Goal: Information Seeking & Learning: Learn about a topic

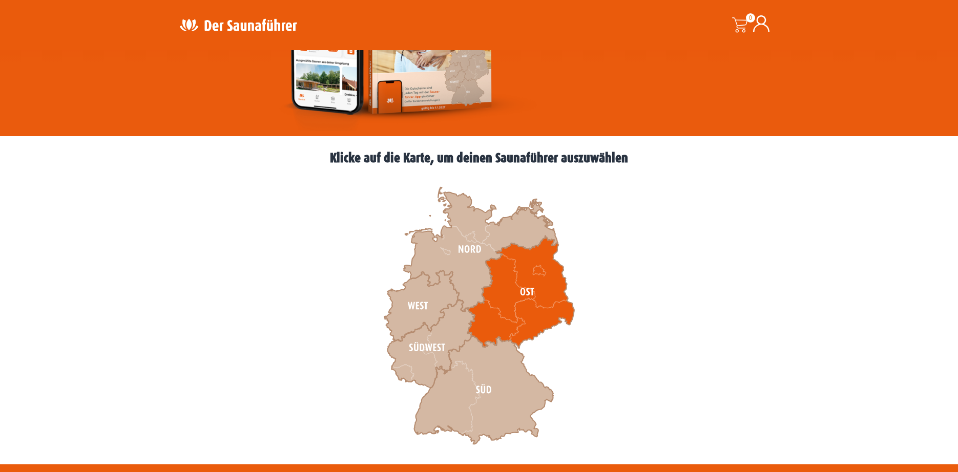
scroll to position [205, 0]
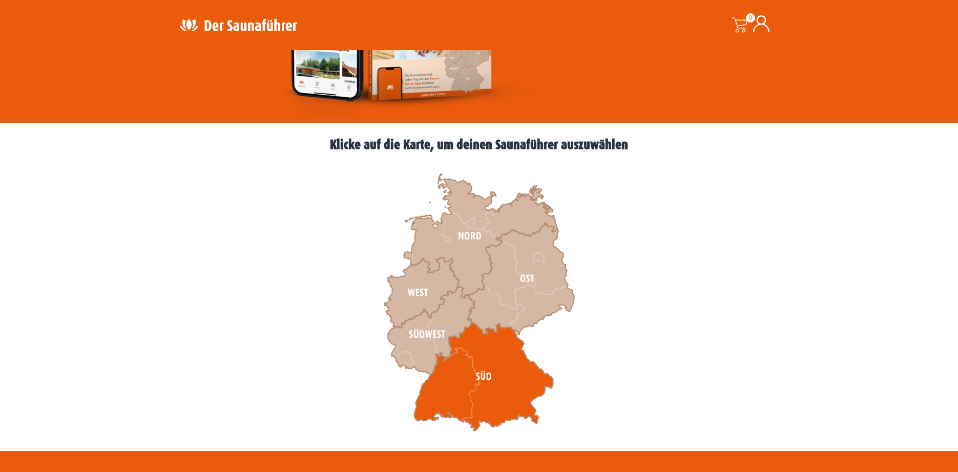
click at [457, 384] on icon at bounding box center [483, 377] width 139 height 109
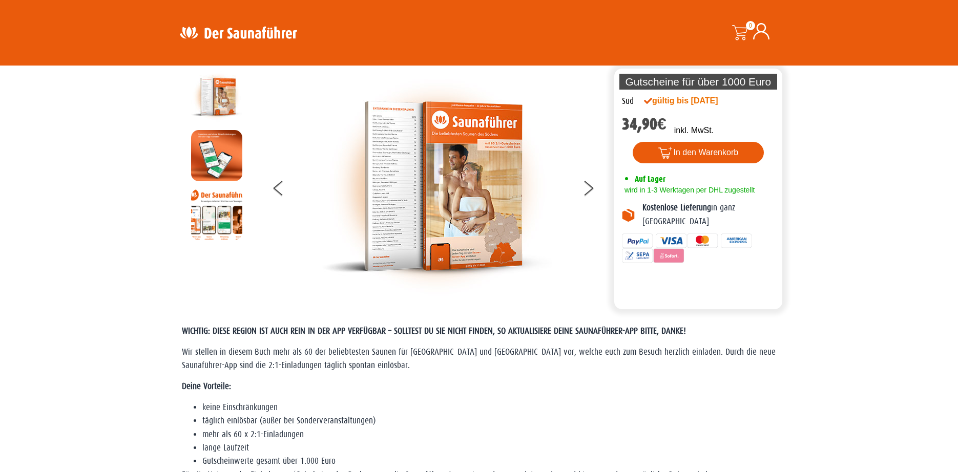
scroll to position [51, 0]
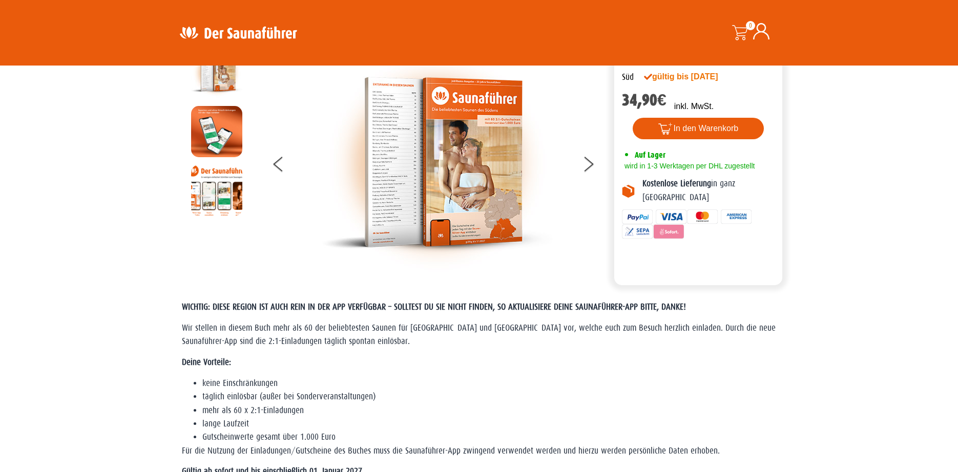
click at [211, 199] on img at bounding box center [216, 190] width 51 height 51
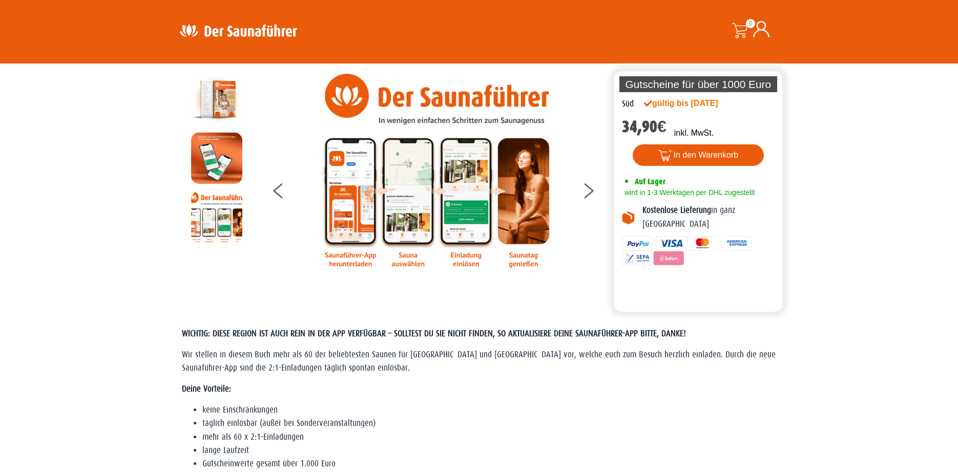
scroll to position [0, 0]
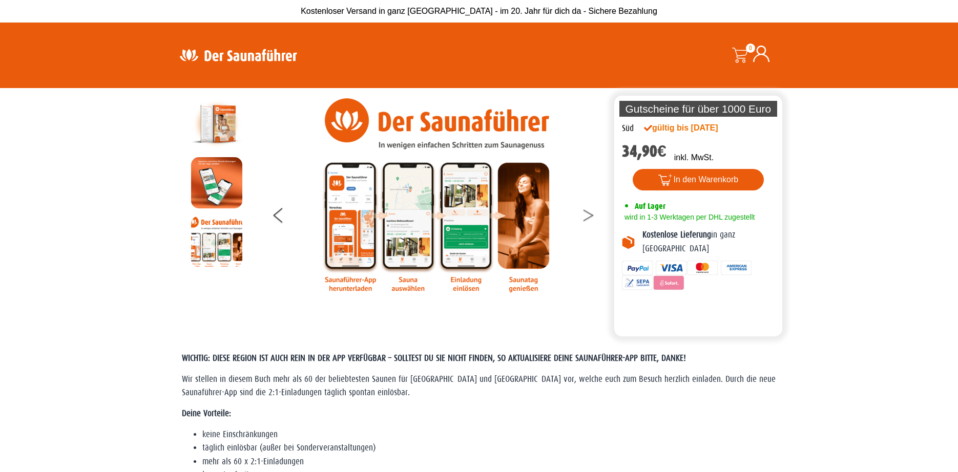
click at [586, 212] on icon at bounding box center [588, 212] width 10 height 7
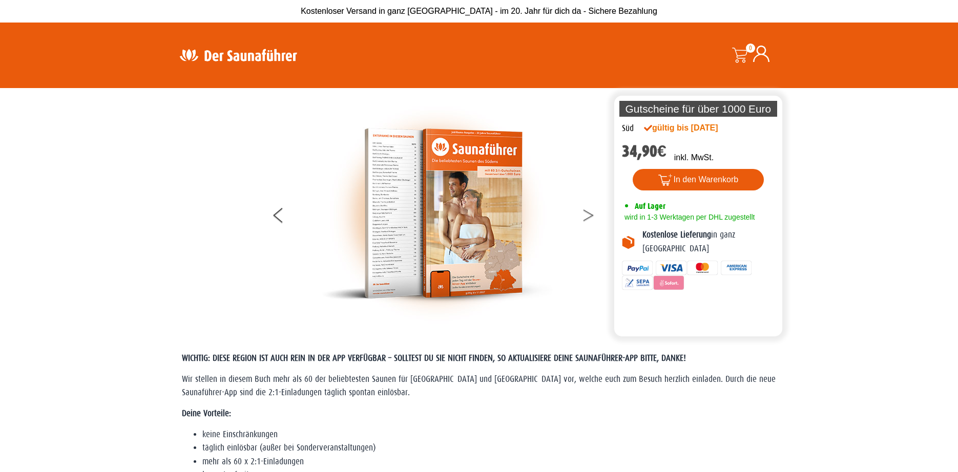
click at [586, 212] on icon at bounding box center [588, 212] width 10 height 7
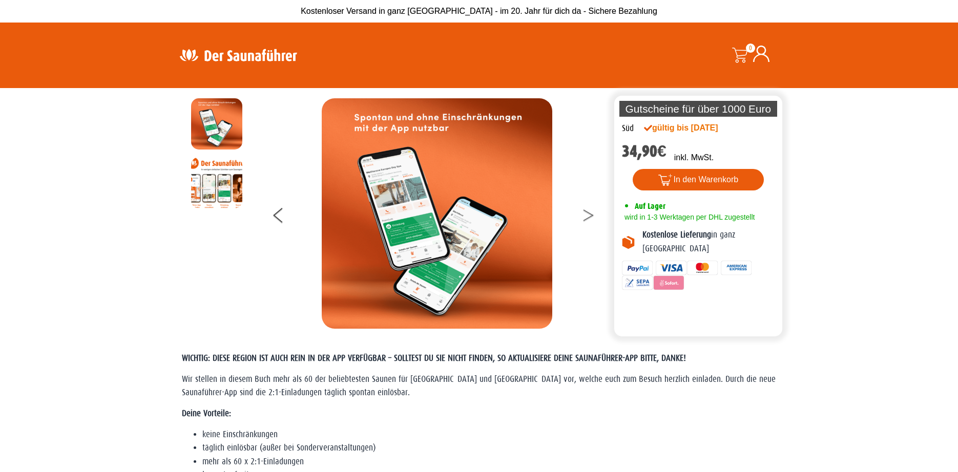
click at [586, 212] on icon at bounding box center [588, 212] width 10 height 7
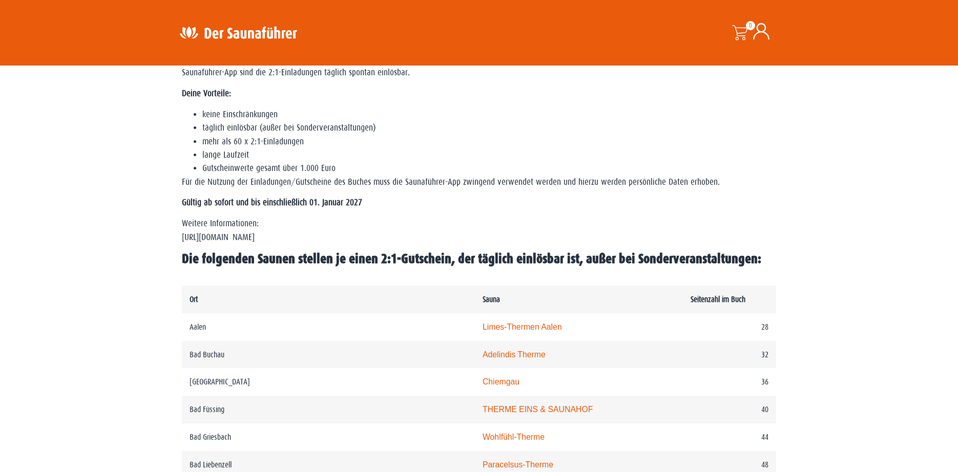
scroll to position [359, 0]
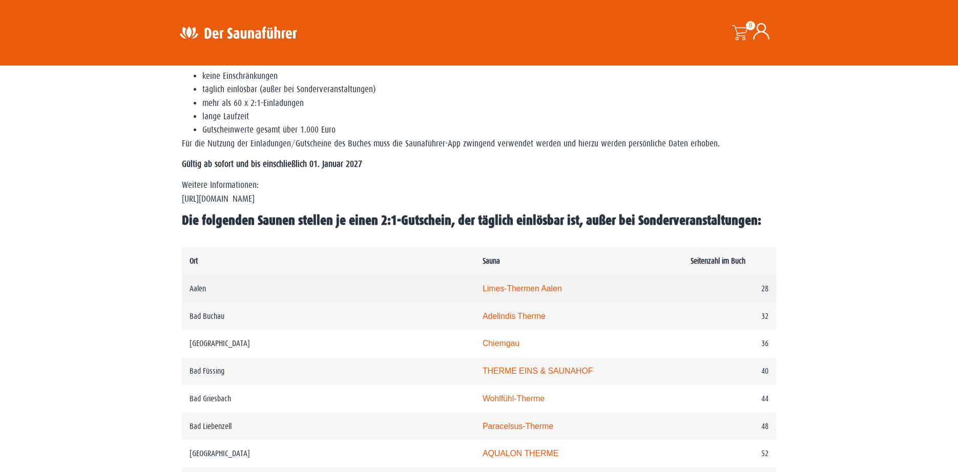
click at [483, 289] on link "Limes-Thermen Aalen" at bounding box center [522, 288] width 79 height 9
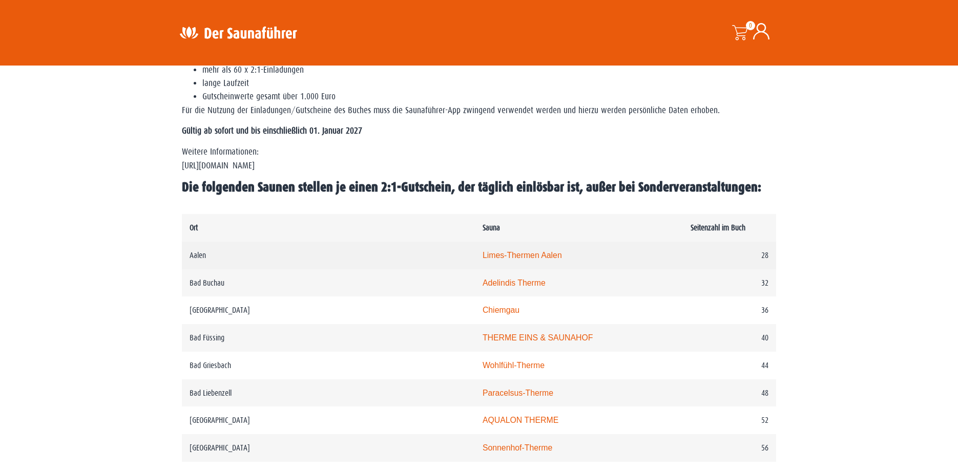
scroll to position [461, 0]
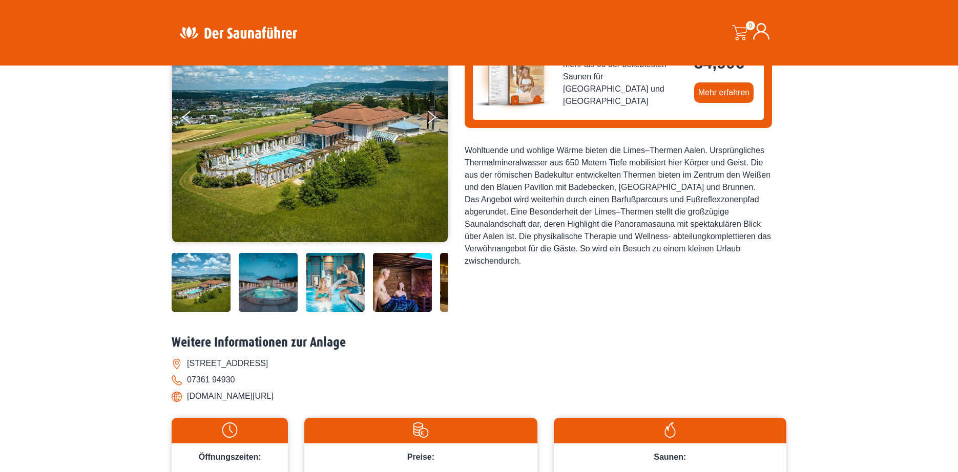
scroll to position [102, 0]
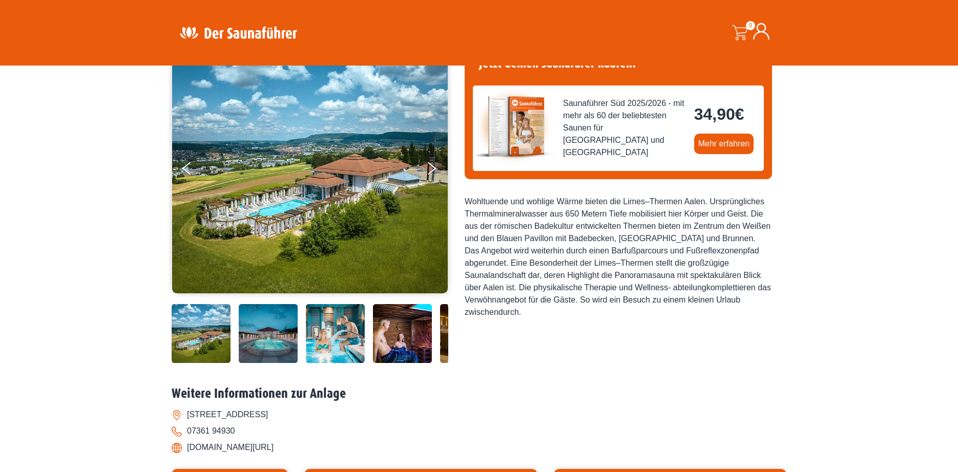
click at [334, 269] on img at bounding box center [310, 168] width 276 height 251
click at [286, 337] on img at bounding box center [268, 333] width 59 height 59
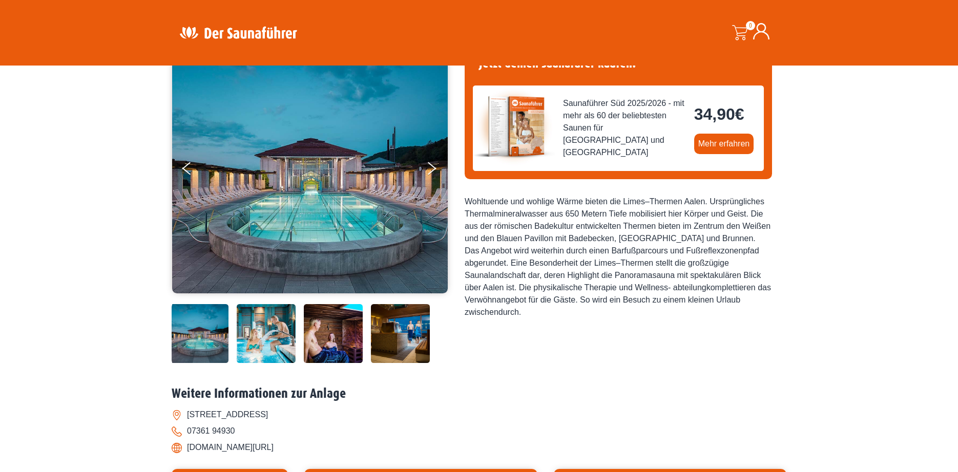
click at [329, 334] on img at bounding box center [333, 333] width 59 height 59
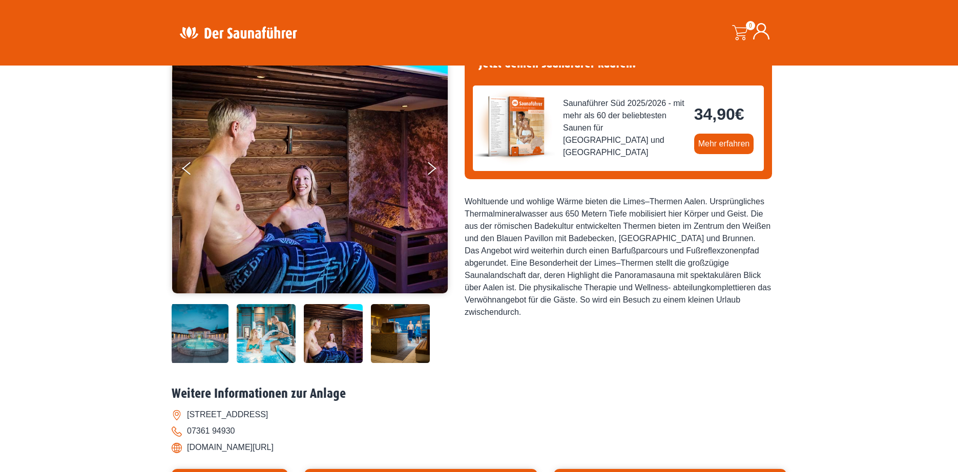
click at [284, 337] on img at bounding box center [266, 333] width 59 height 59
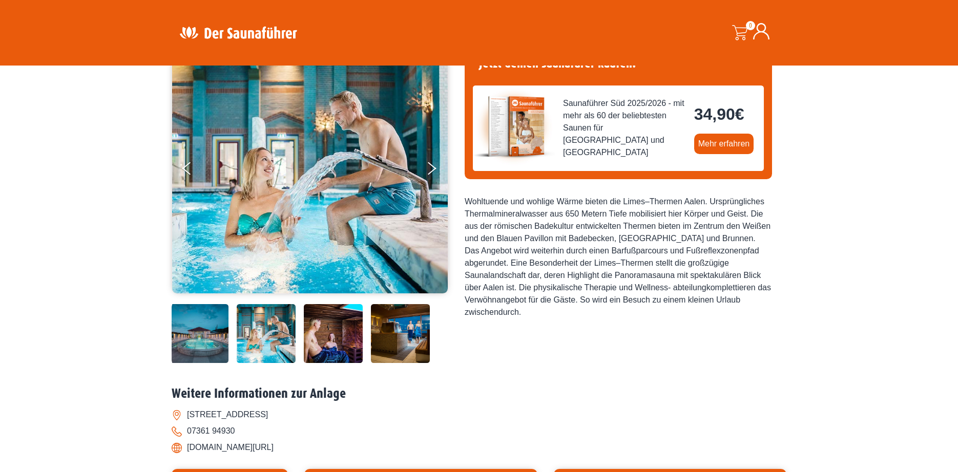
click at [390, 332] on img at bounding box center [400, 333] width 59 height 59
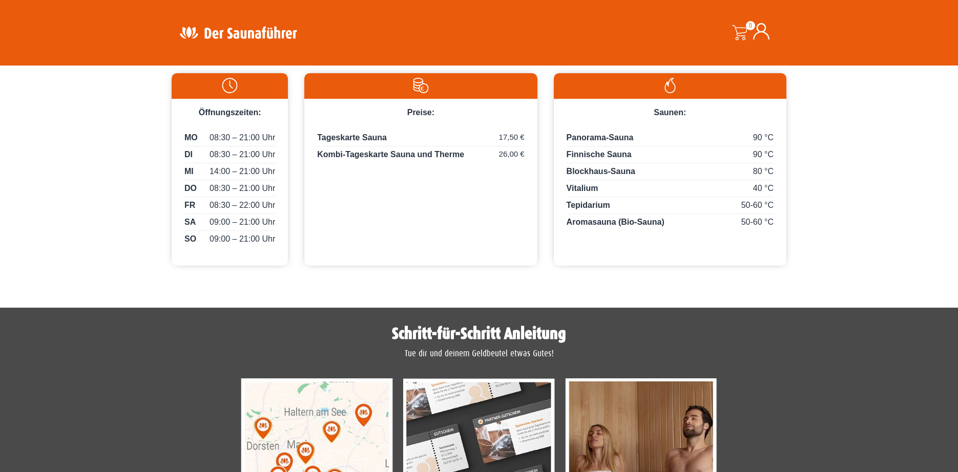
scroll to position [410, 0]
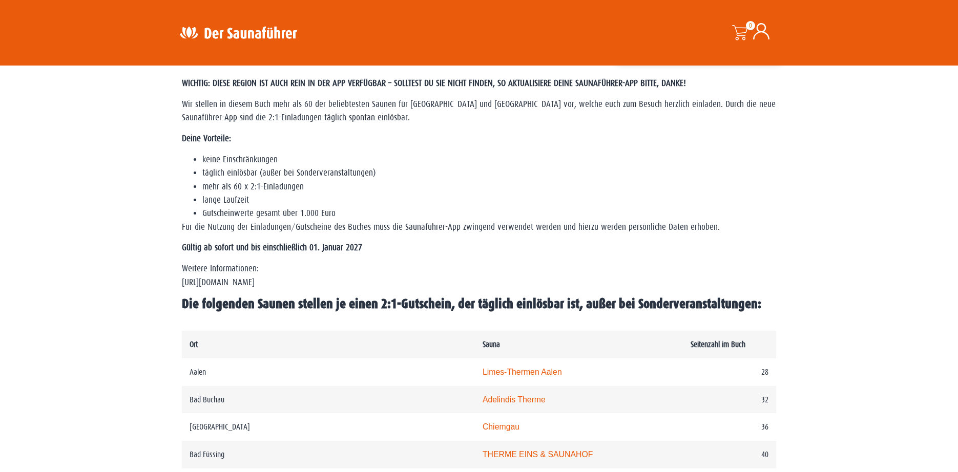
scroll to position [256, 0]
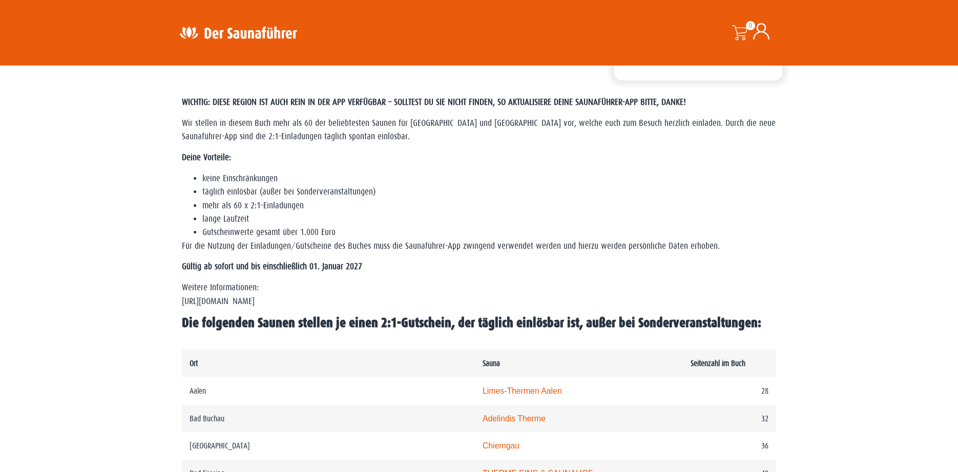
click at [464, 326] on span "Die folgenden Saunen stellen je einen 2:1-Gutschein, der täglich einlösbar ist,…" at bounding box center [471, 323] width 579 height 15
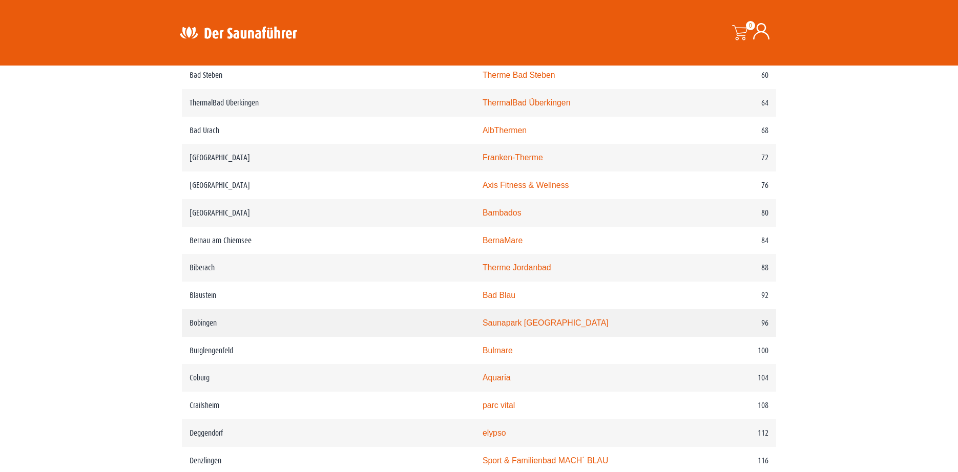
scroll to position [820, 0]
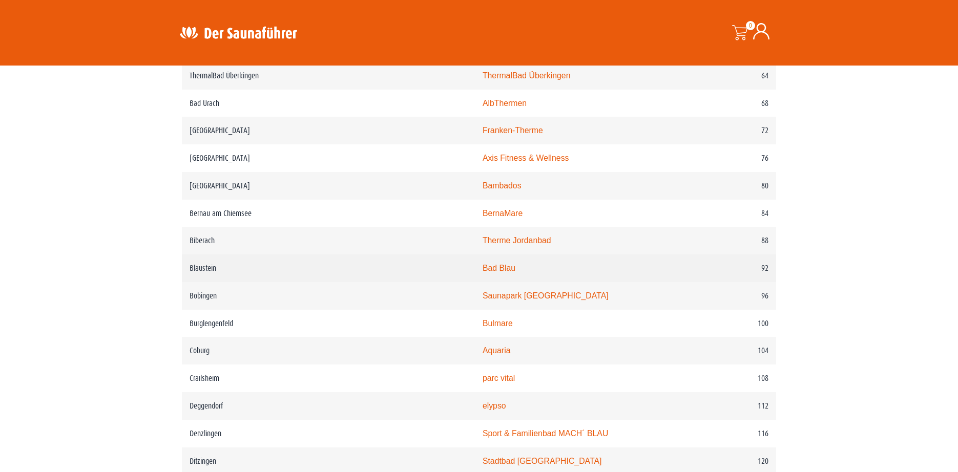
click at [483, 272] on link "Bad Blau" at bounding box center [499, 268] width 33 height 9
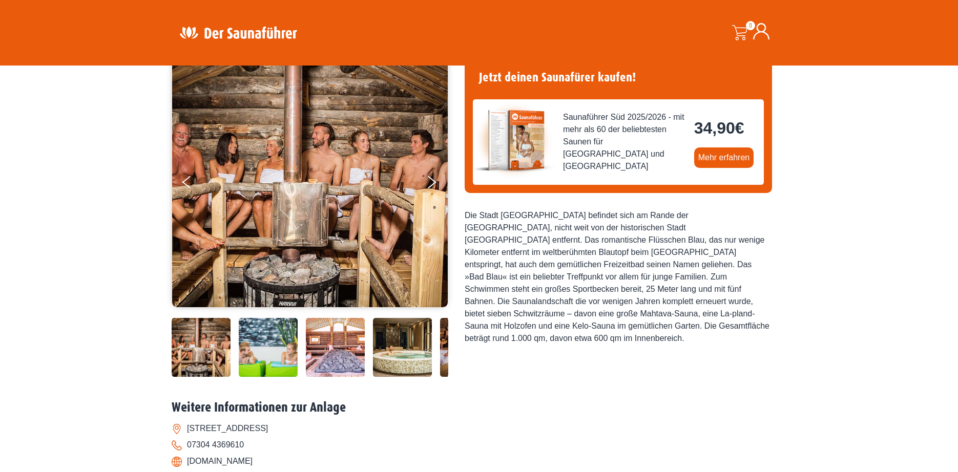
scroll to position [102, 0]
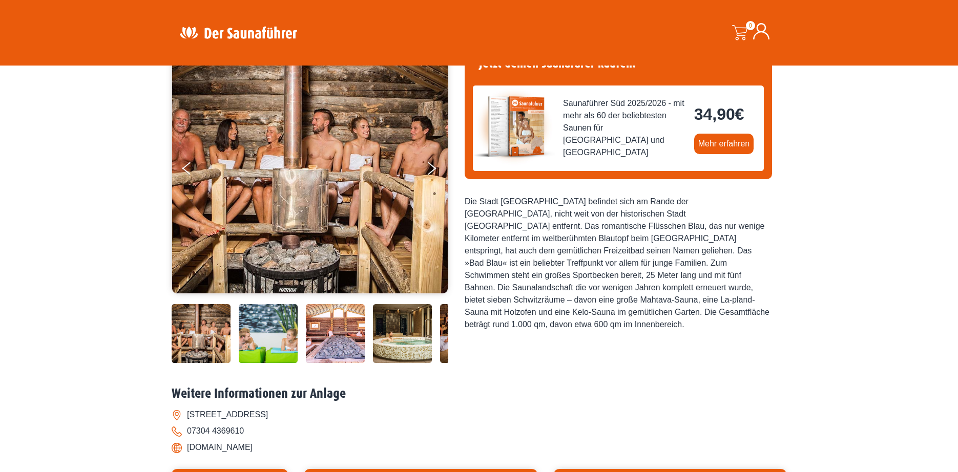
click at [344, 339] on img at bounding box center [335, 333] width 59 height 59
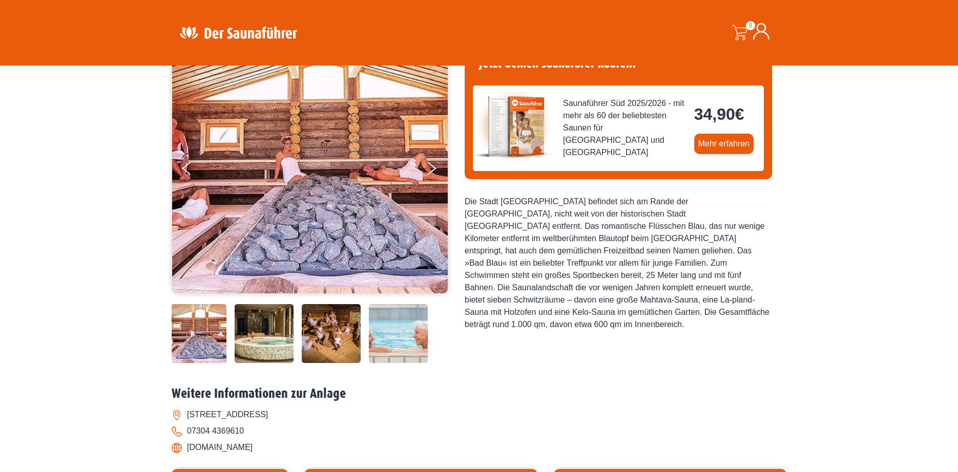
click at [346, 337] on img at bounding box center [331, 333] width 59 height 59
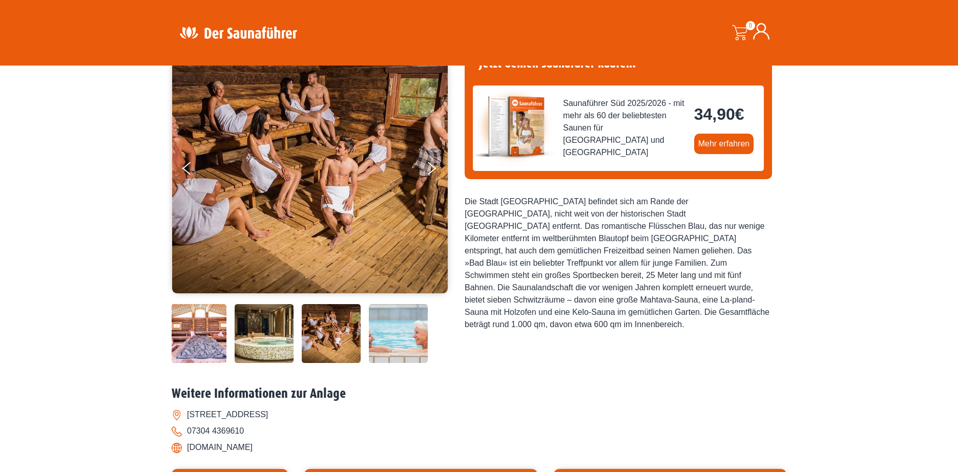
click at [397, 331] on img at bounding box center [398, 333] width 59 height 59
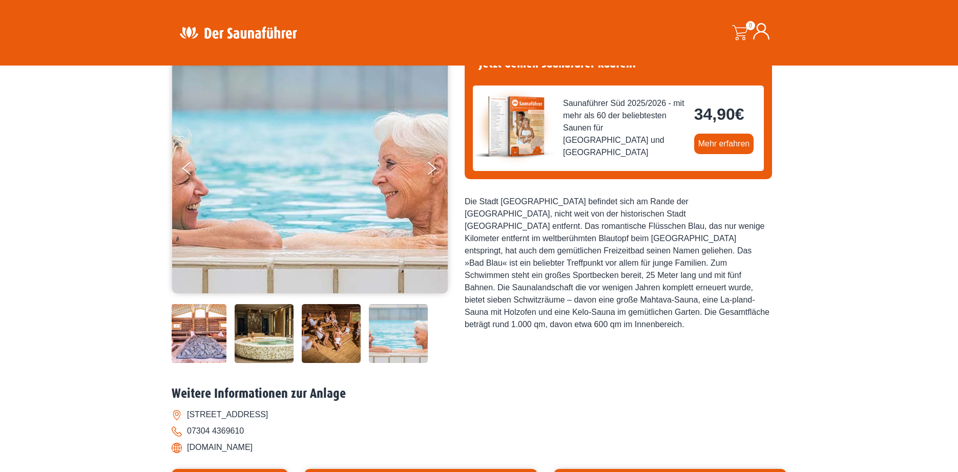
click at [330, 333] on img at bounding box center [331, 333] width 59 height 59
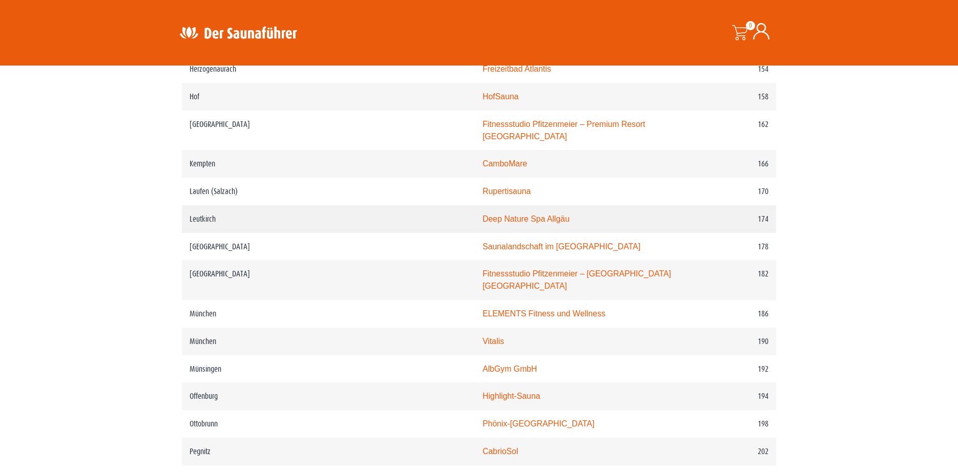
scroll to position [1537, 0]
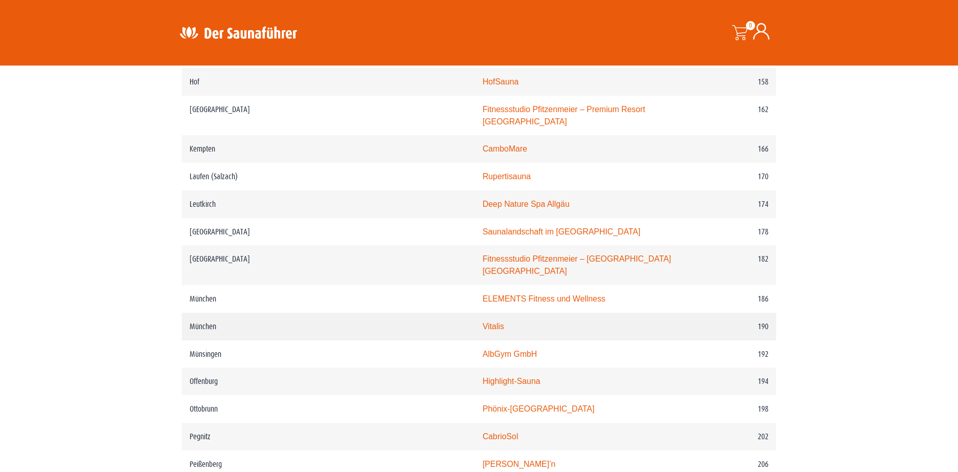
drag, startPoint x: 427, startPoint y: 324, endPoint x: 421, endPoint y: 325, distance: 5.7
click at [483, 324] on link "Vitalis" at bounding box center [494, 326] width 22 height 9
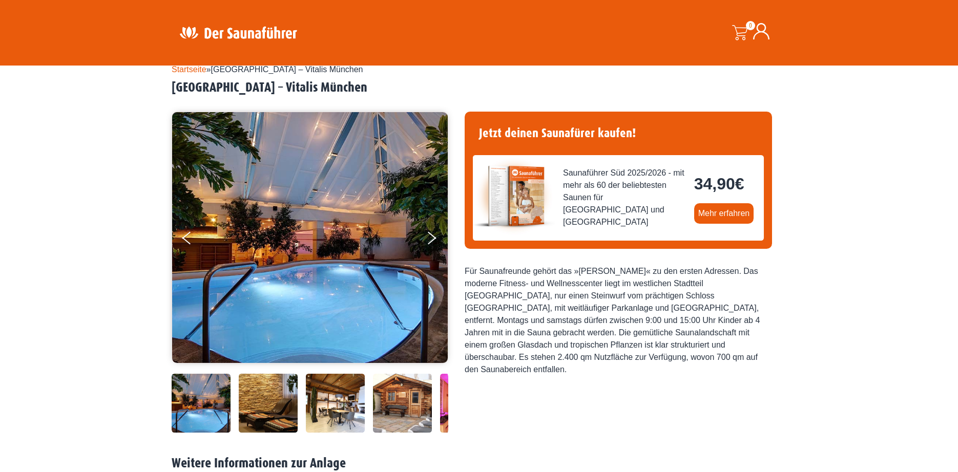
scroll to position [51, 0]
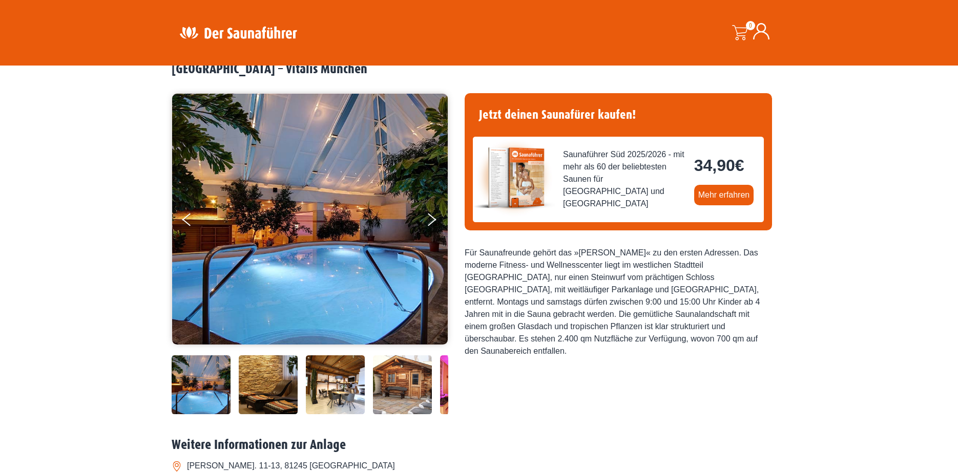
click at [404, 402] on img at bounding box center [402, 384] width 59 height 59
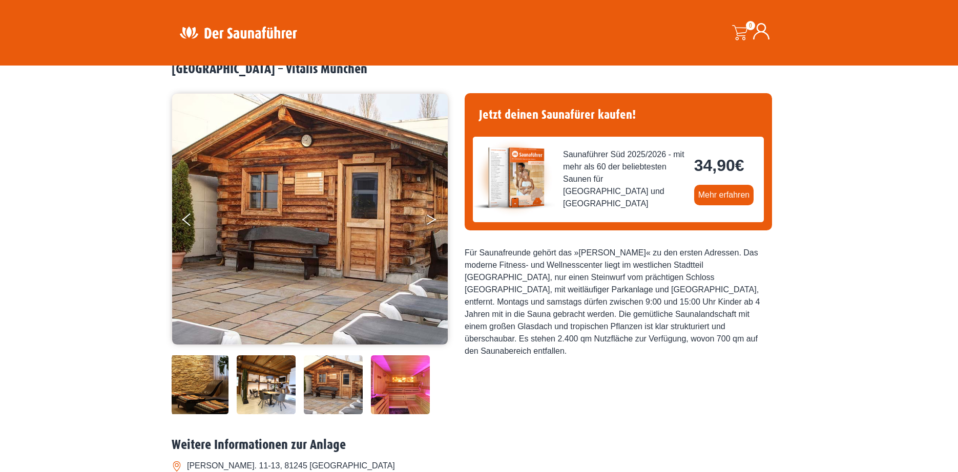
click at [431, 220] on button "Next" at bounding box center [439, 222] width 26 height 26
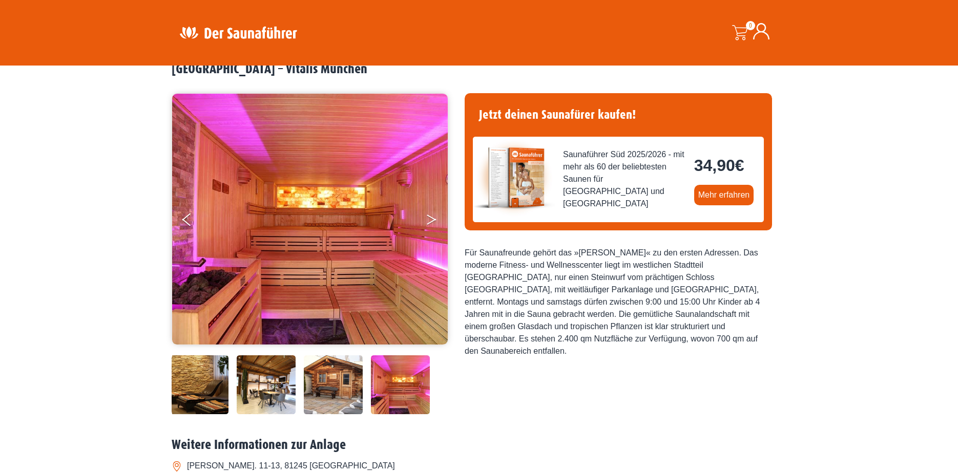
click at [431, 220] on button "Next" at bounding box center [439, 222] width 26 height 26
click at [182, 218] on button "Previous" at bounding box center [195, 222] width 26 height 26
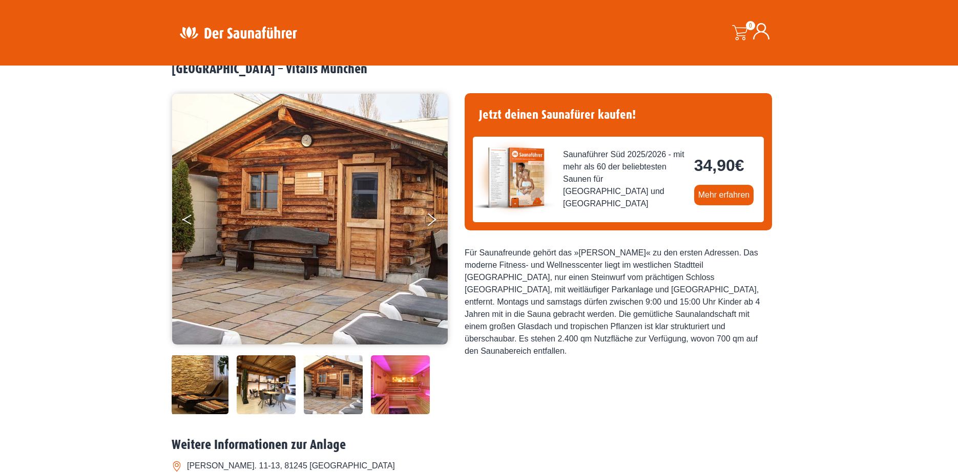
click at [187, 217] on icon "Previous" at bounding box center [186, 218] width 9 height 6
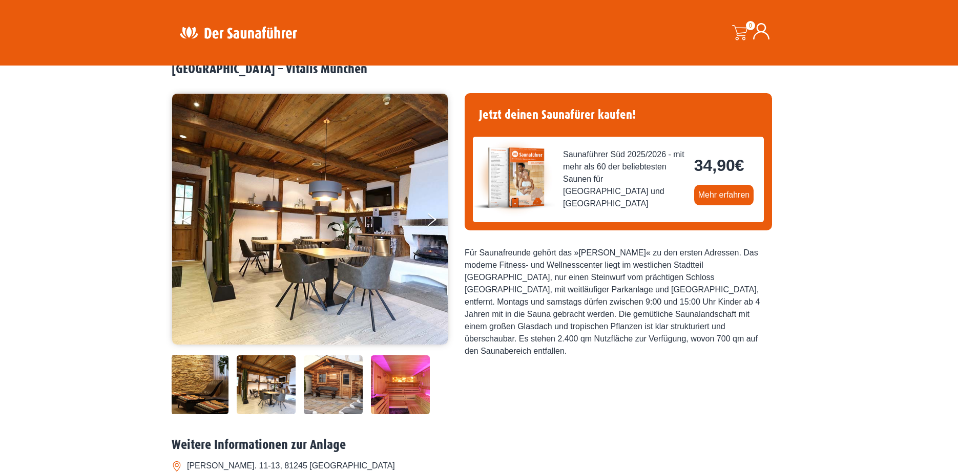
click at [187, 217] on button "Previous" at bounding box center [195, 222] width 26 height 26
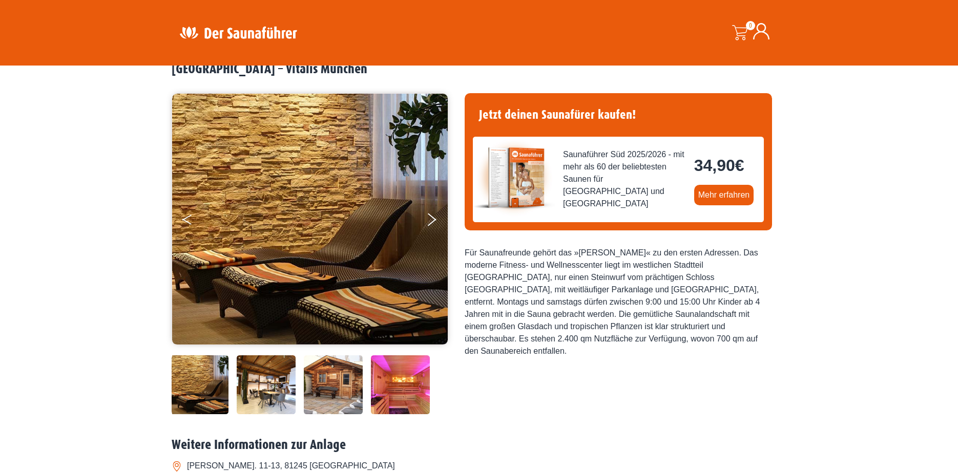
click at [187, 217] on button "Previous" at bounding box center [195, 222] width 26 height 26
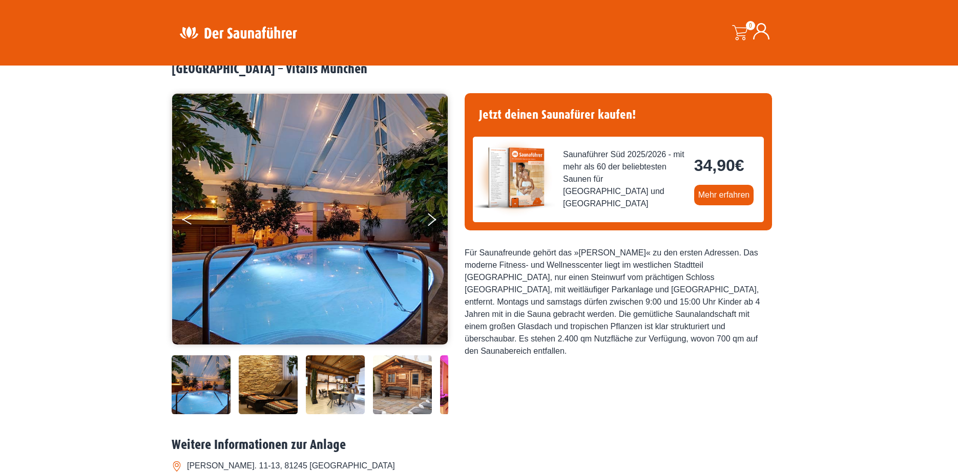
click at [188, 217] on icon "Previous" at bounding box center [186, 218] width 9 height 6
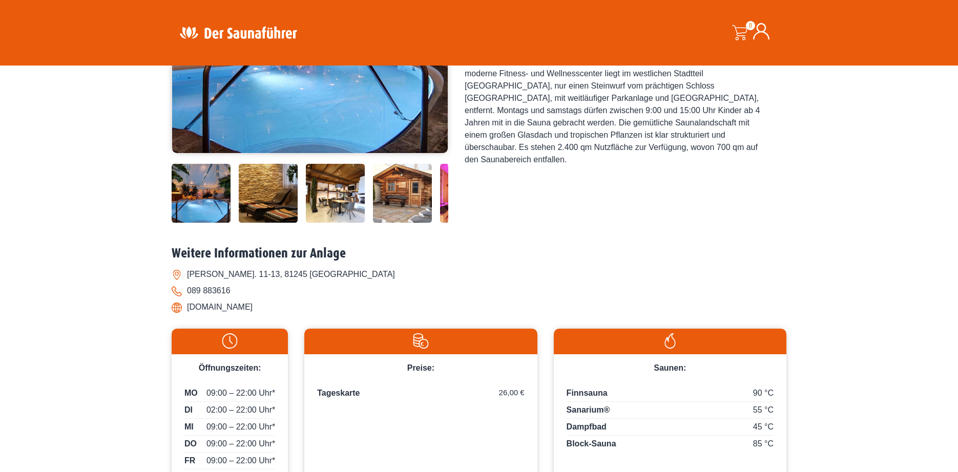
scroll to position [256, 0]
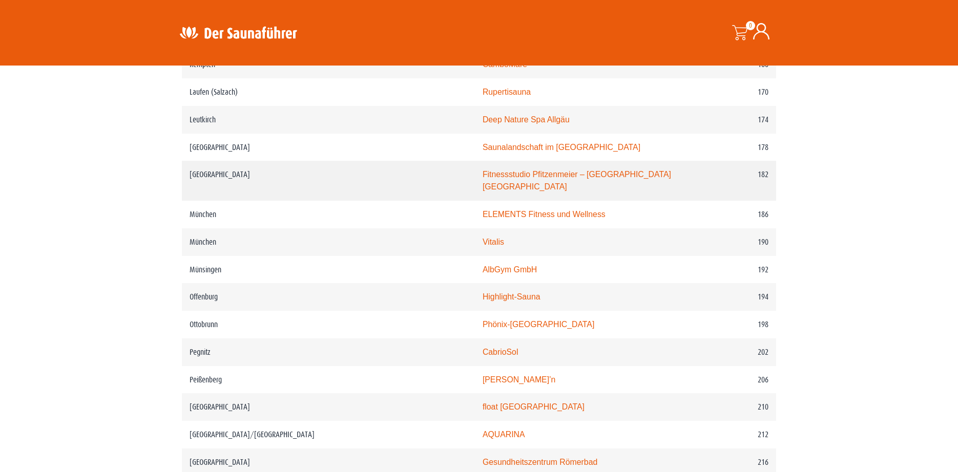
scroll to position [1639, 0]
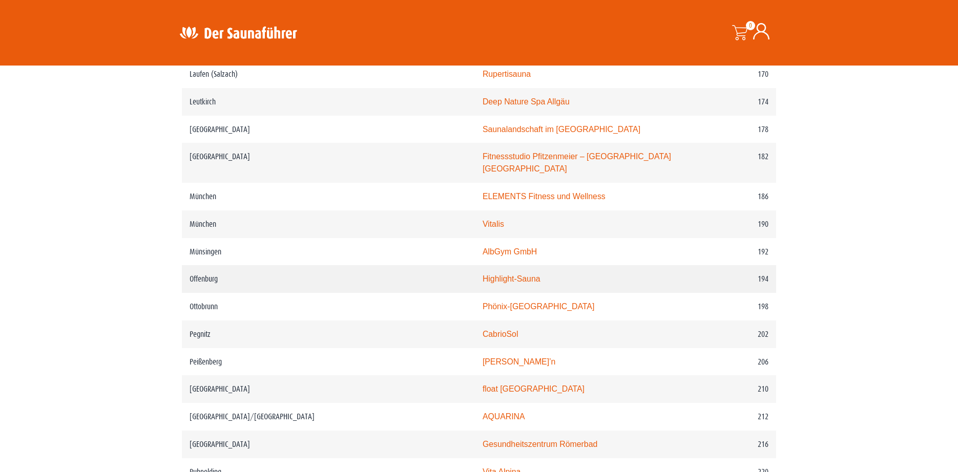
click at [483, 279] on link "Highlight-Sauna" at bounding box center [512, 279] width 58 height 9
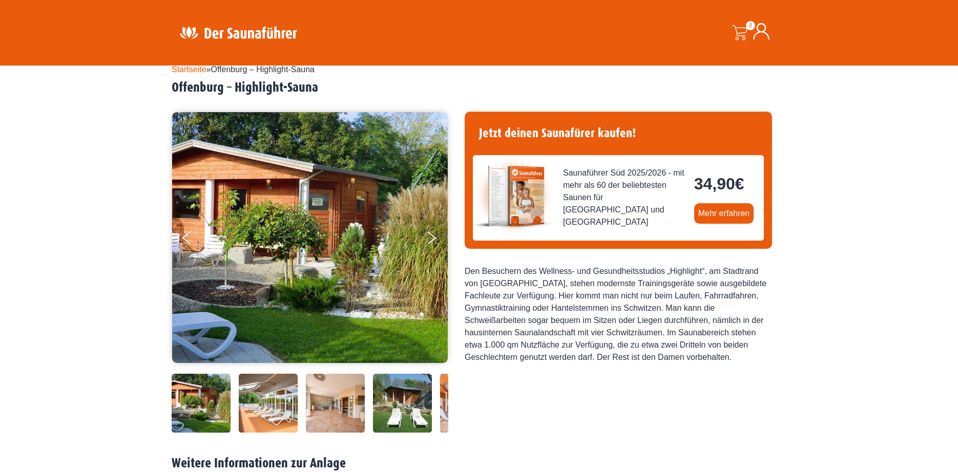
scroll to position [51, 0]
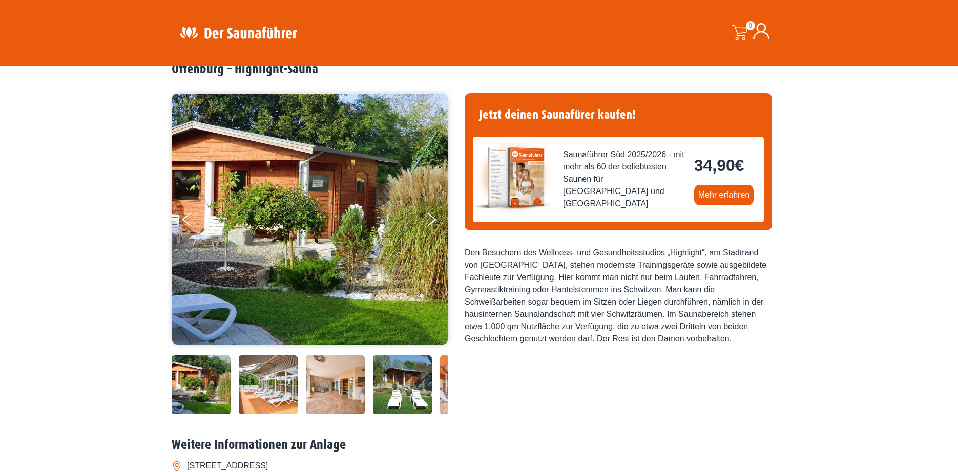
click at [261, 404] on img at bounding box center [268, 384] width 59 height 59
click at [278, 389] on img at bounding box center [268, 384] width 59 height 59
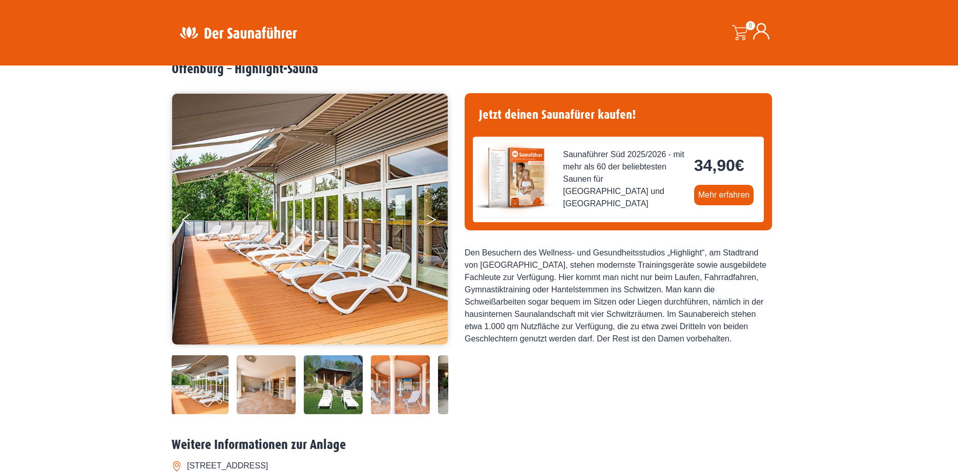
click at [432, 218] on icon "Next" at bounding box center [431, 218] width 9 height 6
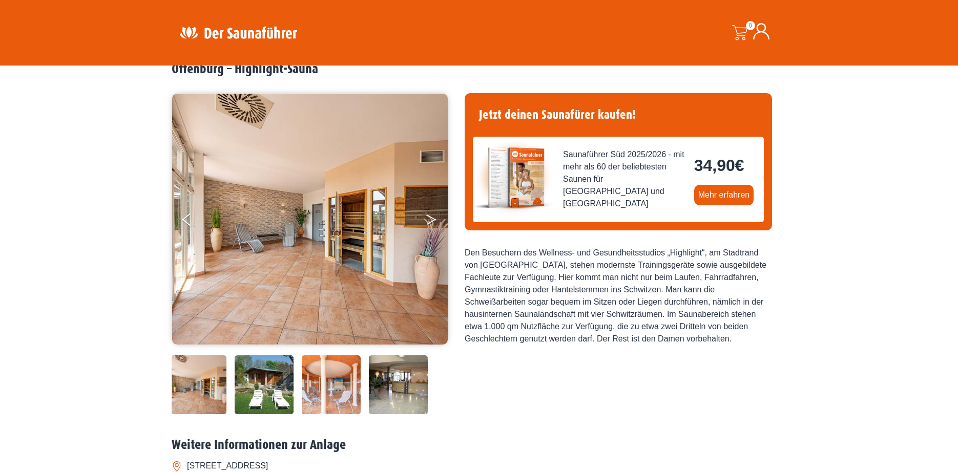
click at [433, 218] on icon "Next" at bounding box center [431, 218] width 9 height 6
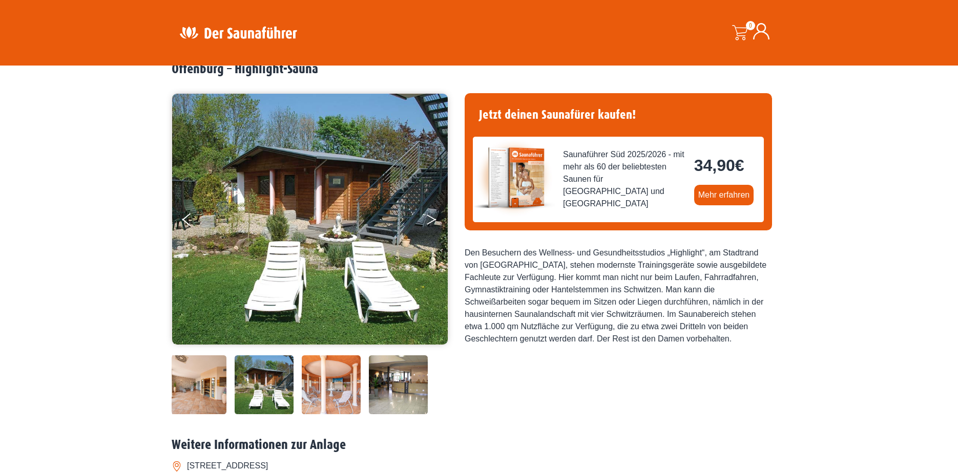
click at [434, 219] on icon "Next" at bounding box center [431, 218] width 9 height 6
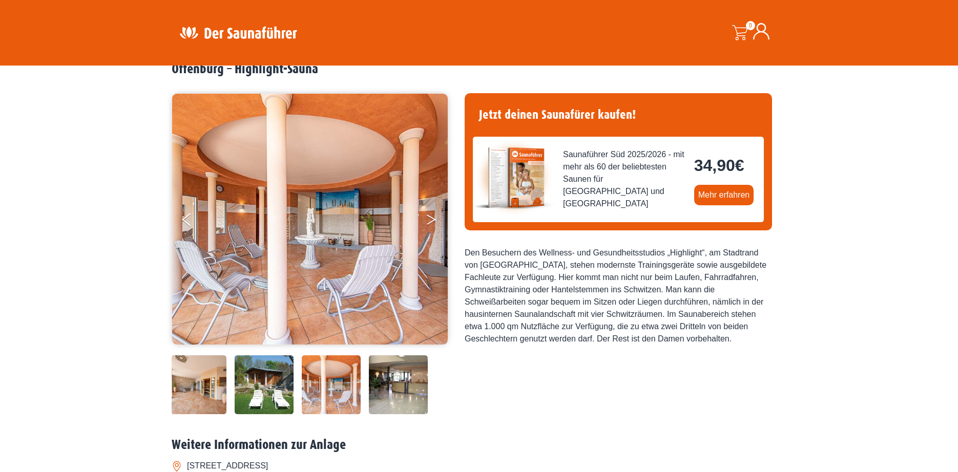
click at [434, 219] on icon "Next" at bounding box center [431, 222] width 9 height 6
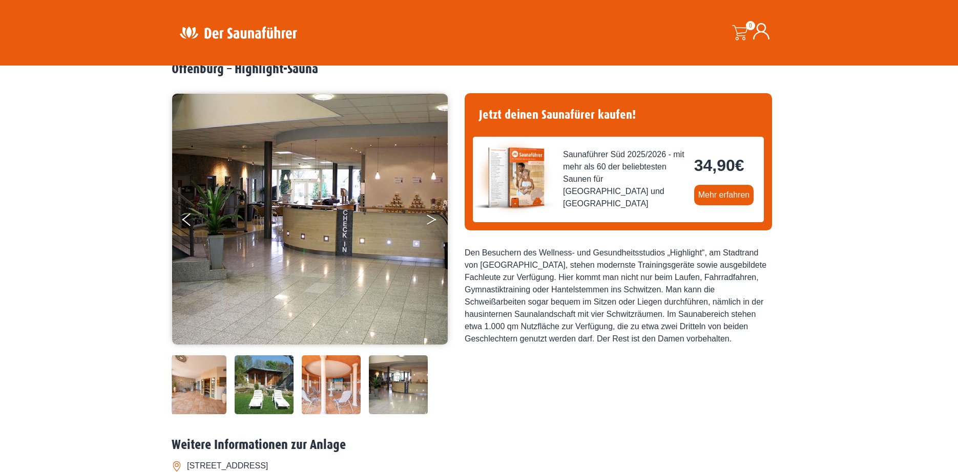
click at [435, 219] on icon "Next" at bounding box center [431, 222] width 9 height 6
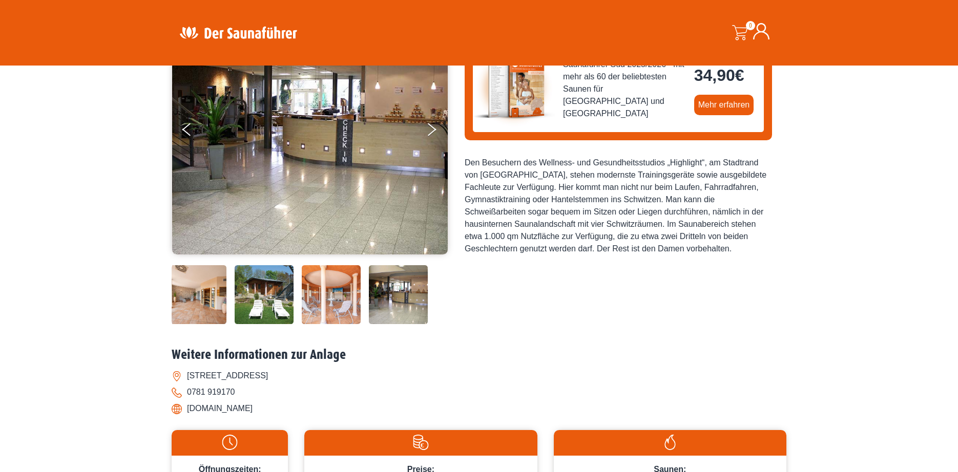
scroll to position [154, 0]
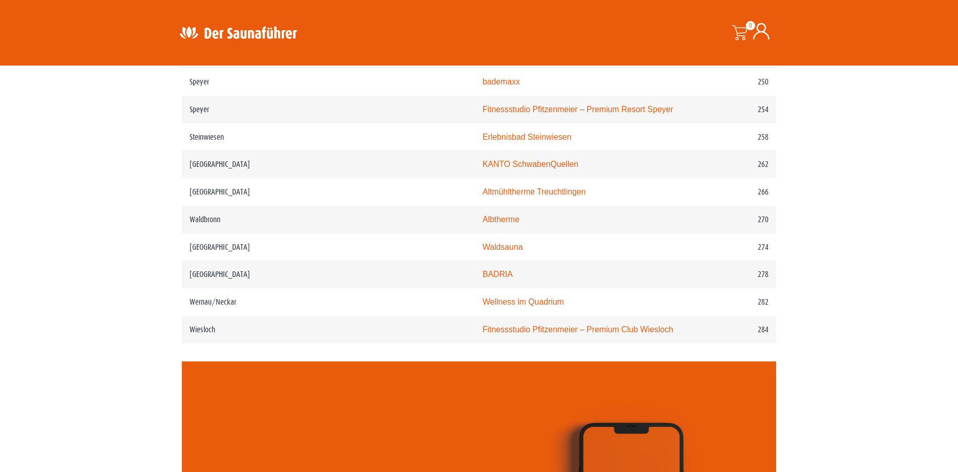
scroll to position [2459, 0]
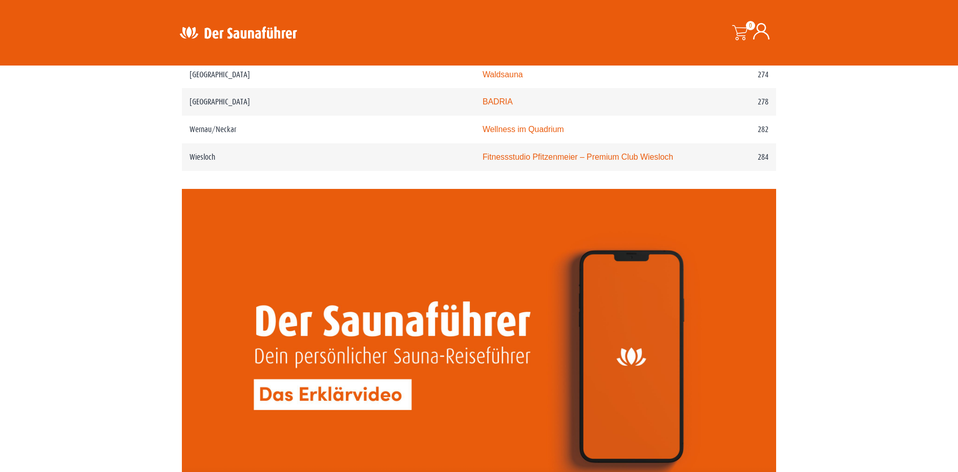
click at [389, 291] on video at bounding box center [479, 356] width 594 height 334
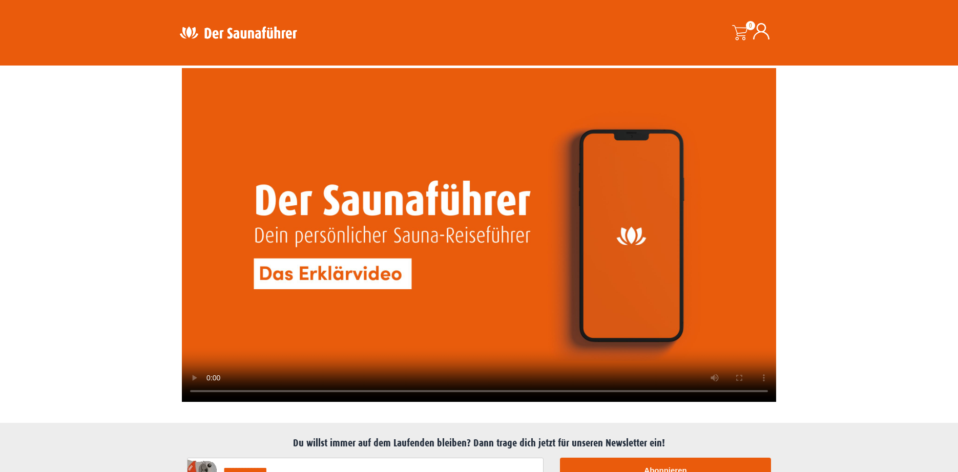
scroll to position [2561, 0]
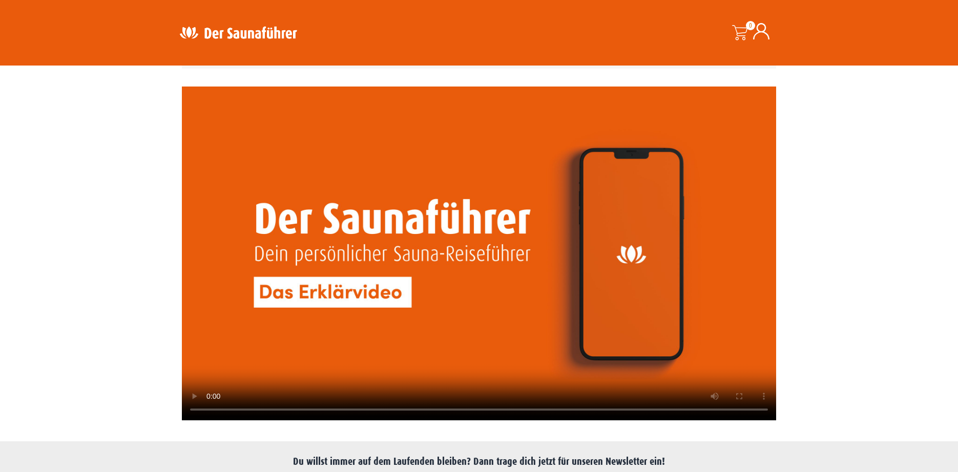
click at [404, 230] on video at bounding box center [479, 254] width 594 height 334
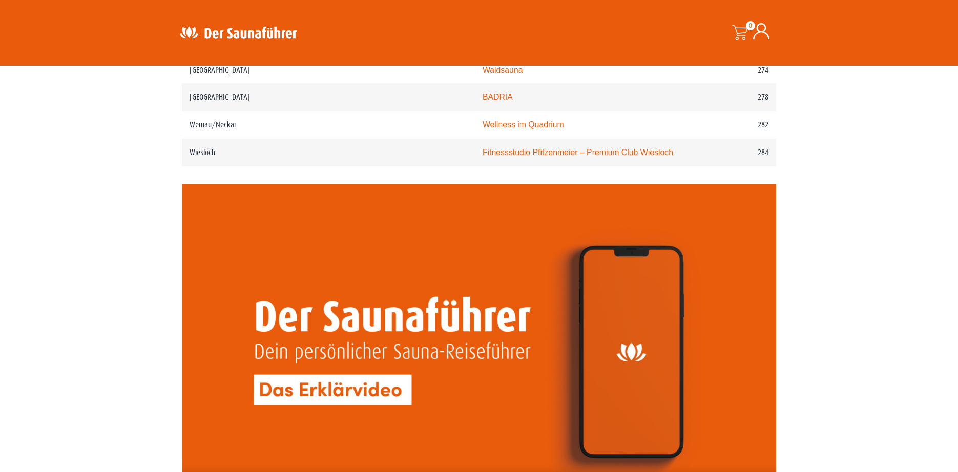
scroll to position [2459, 0]
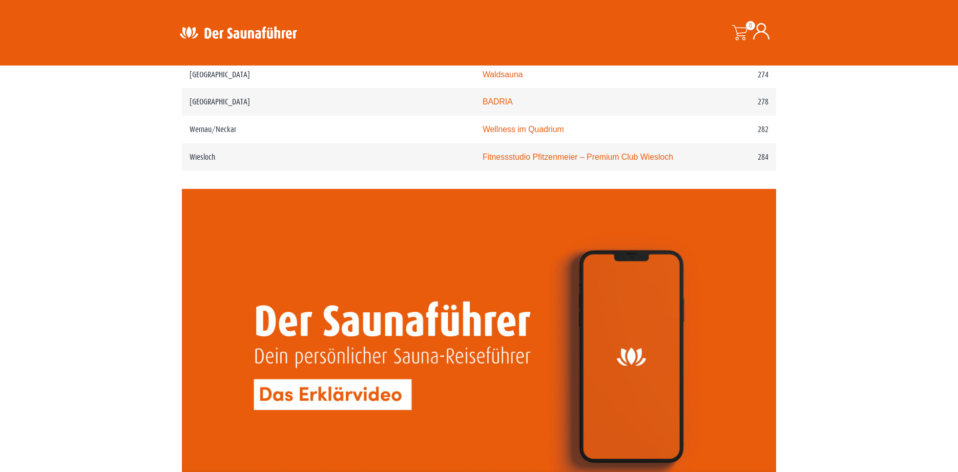
click at [403, 198] on video at bounding box center [479, 356] width 594 height 334
